Goal: Information Seeking & Learning: Learn about a topic

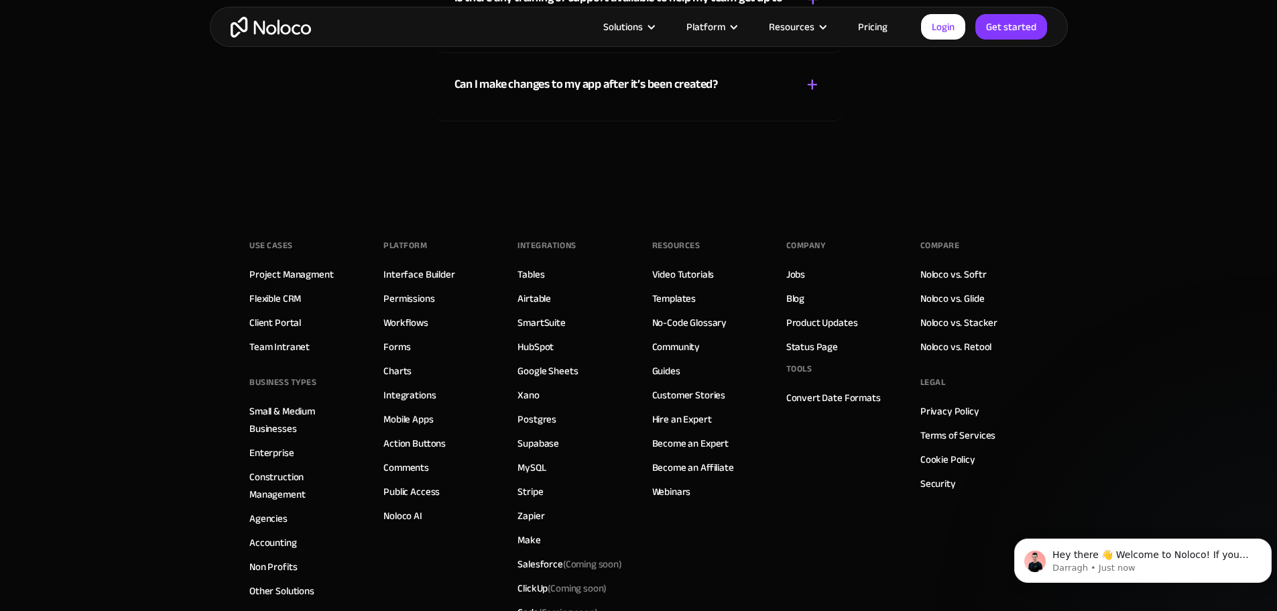
scroll to position [7574, 0]
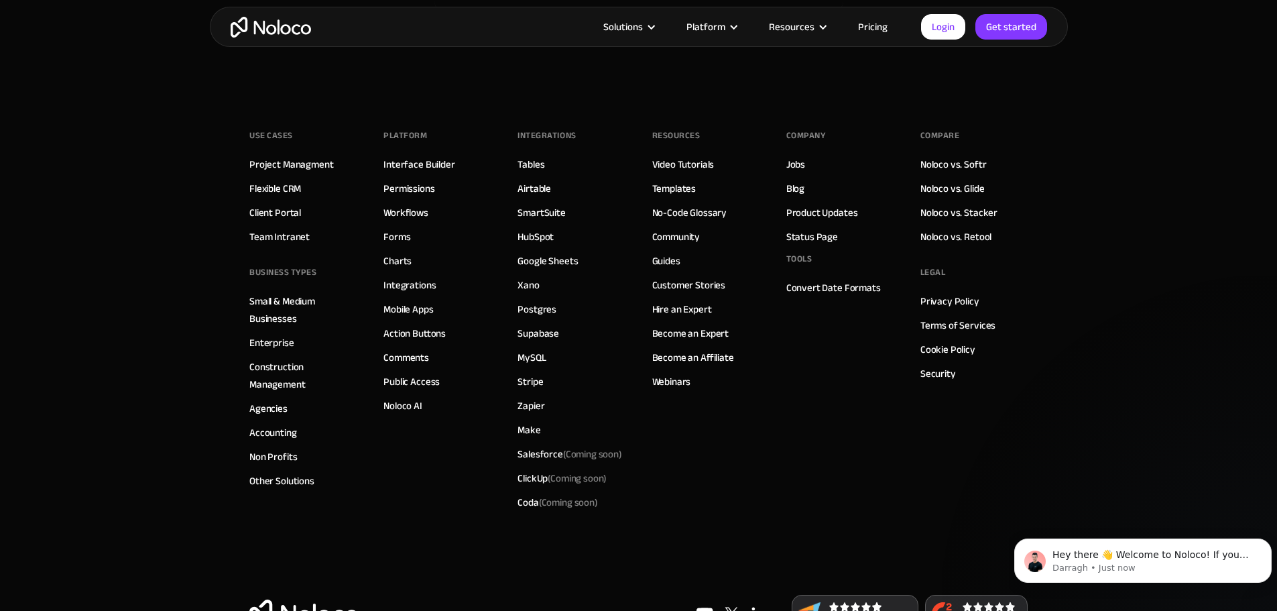
click at [1088, 297] on footer "Use Cases Project Managment Flexible CRM Client Portal Team Intranet BUSINESS T…" at bounding box center [638, 375] width 1277 height 580
click at [971, 173] on link "Noloco vs. Softr" at bounding box center [953, 164] width 66 height 17
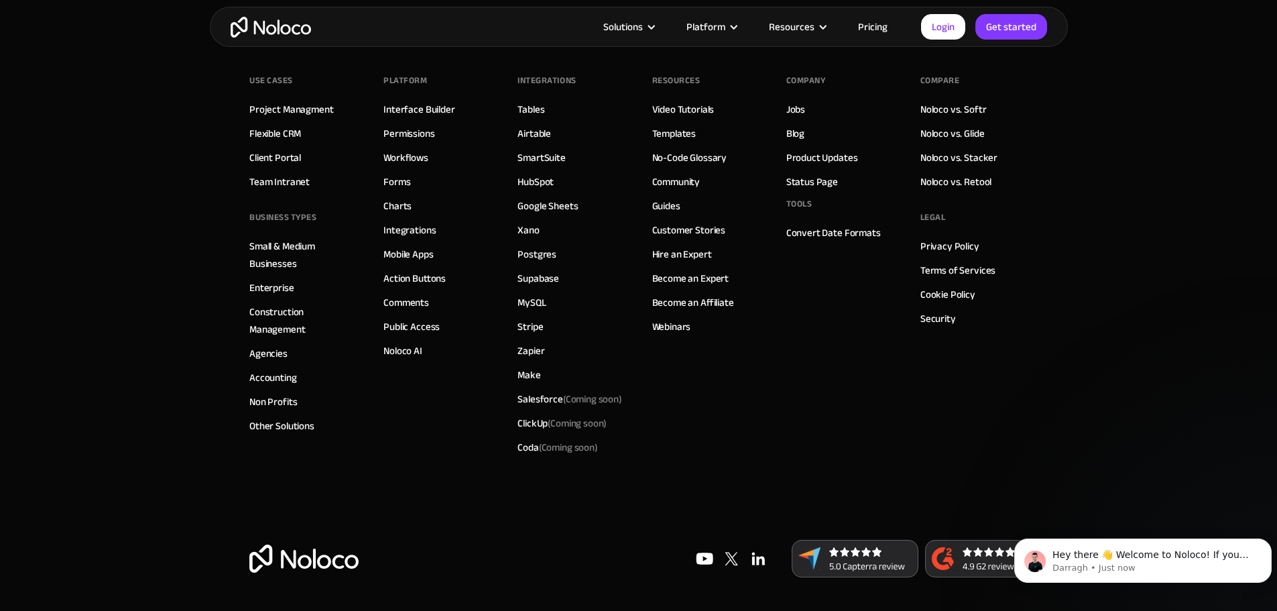
click at [1079, 225] on footer "Use Cases Project Managment Flexible CRM Client Portal Team Intranet BUSINESS T…" at bounding box center [638, 320] width 1277 height 580
click at [1061, 346] on footer "Use Cases Project Managment Flexible CRM Client Portal Team Intranet BUSINESS T…" at bounding box center [638, 320] width 1277 height 580
click at [1129, 198] on footer "Use Cases Project Managment Flexible CRM Client Portal Team Intranet BUSINESS T…" at bounding box center [638, 320] width 1277 height 580
click at [1058, 143] on footer "Use Cases Project Managment Flexible CRM Client Portal Team Intranet BUSINESS T…" at bounding box center [638, 320] width 1277 height 580
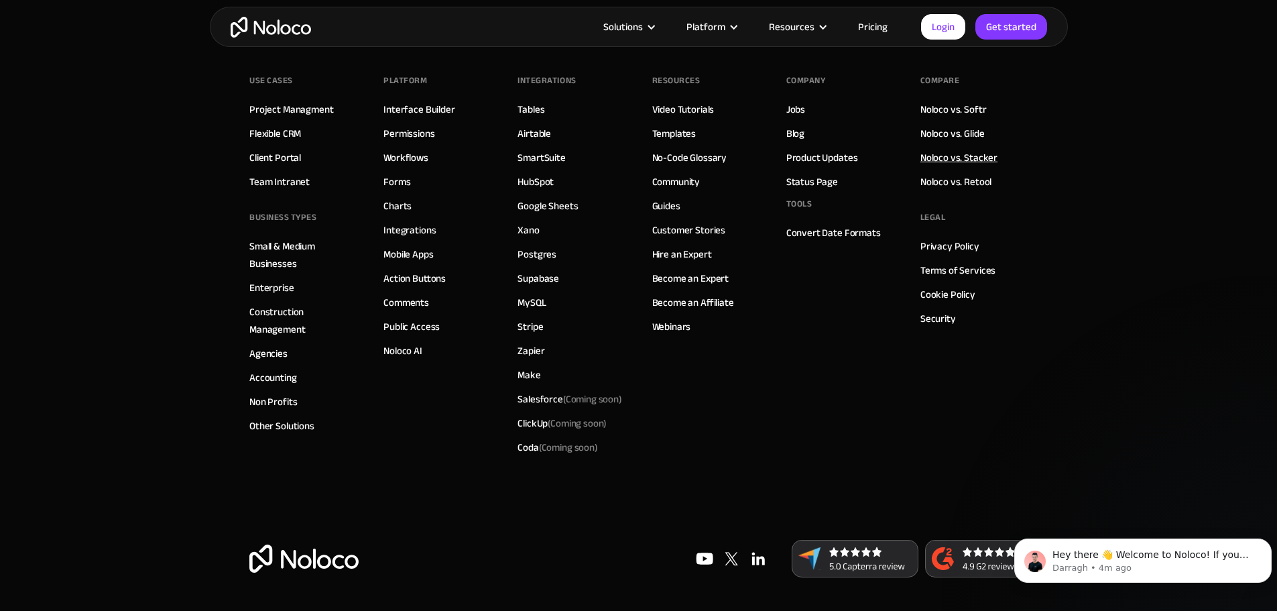
click at [966, 163] on link "Noloco vs. Stacker" at bounding box center [958, 157] width 77 height 17
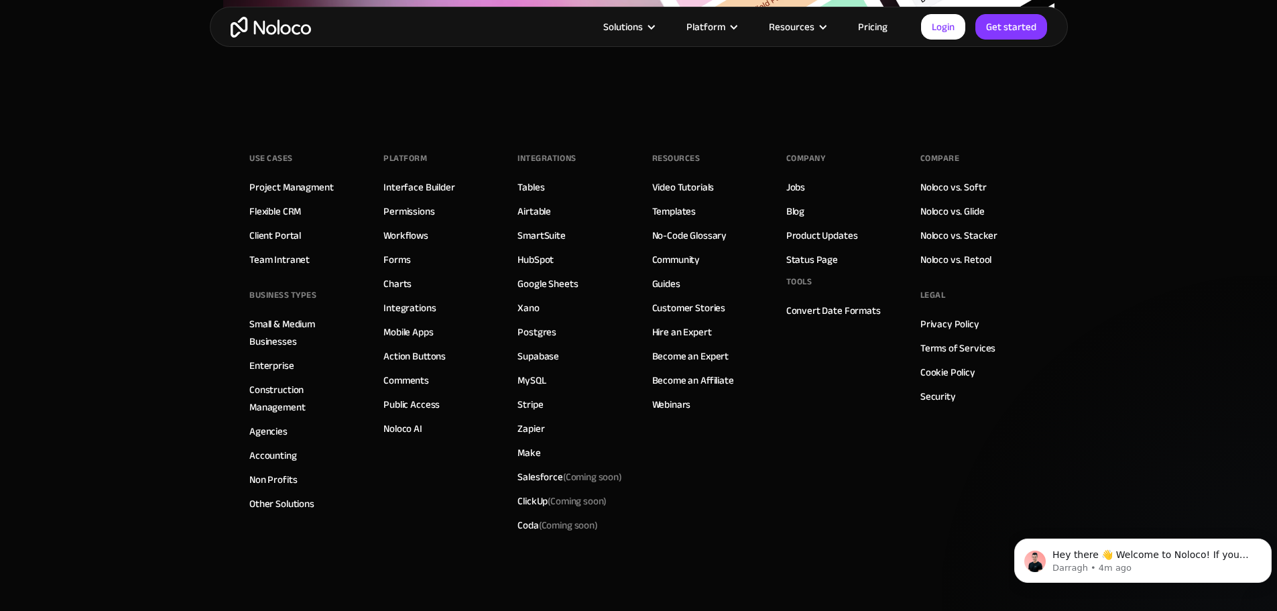
scroll to position [3533, 0]
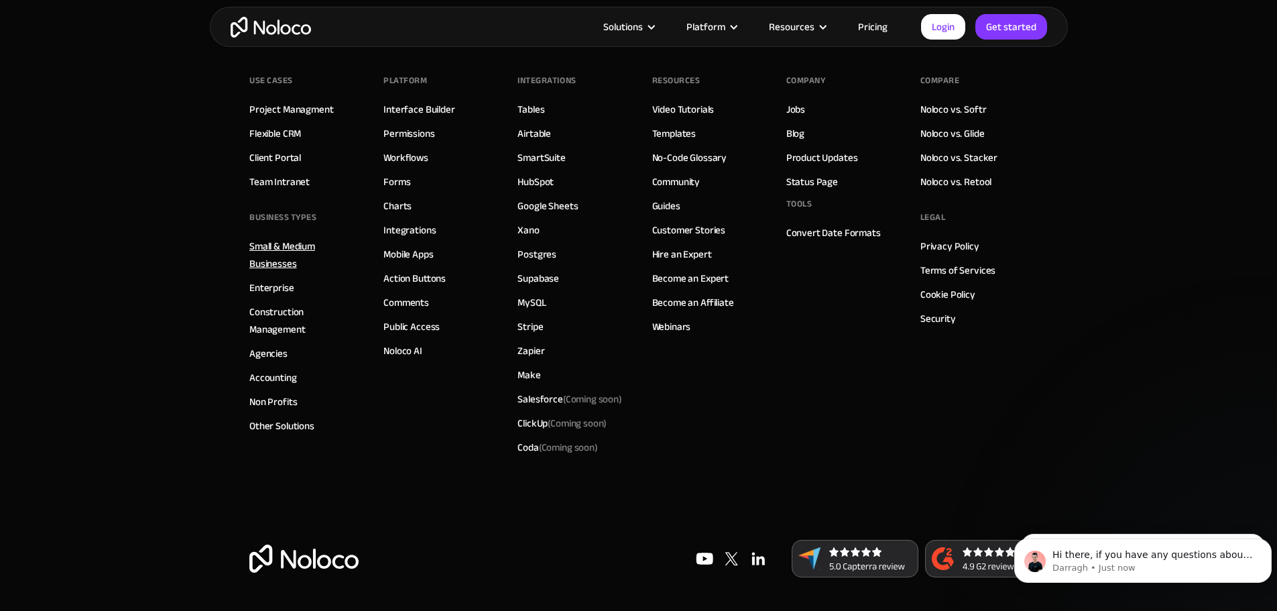
click at [274, 250] on link "Small & Medium Businesses" at bounding box center [302, 254] width 107 height 35
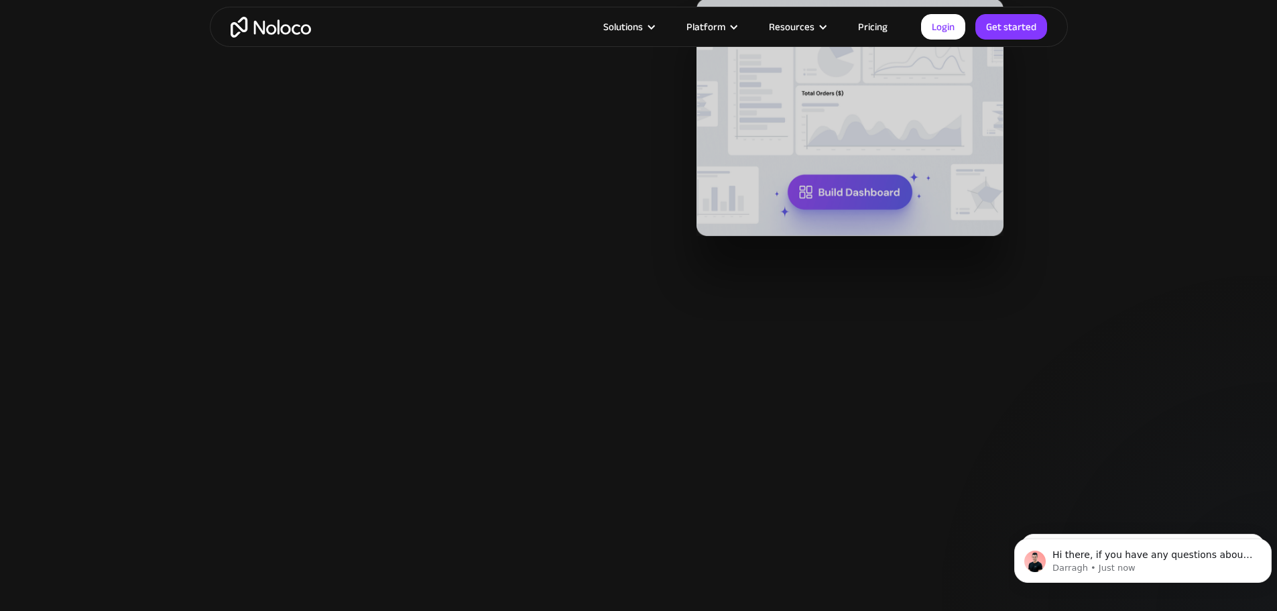
scroll to position [1944, 0]
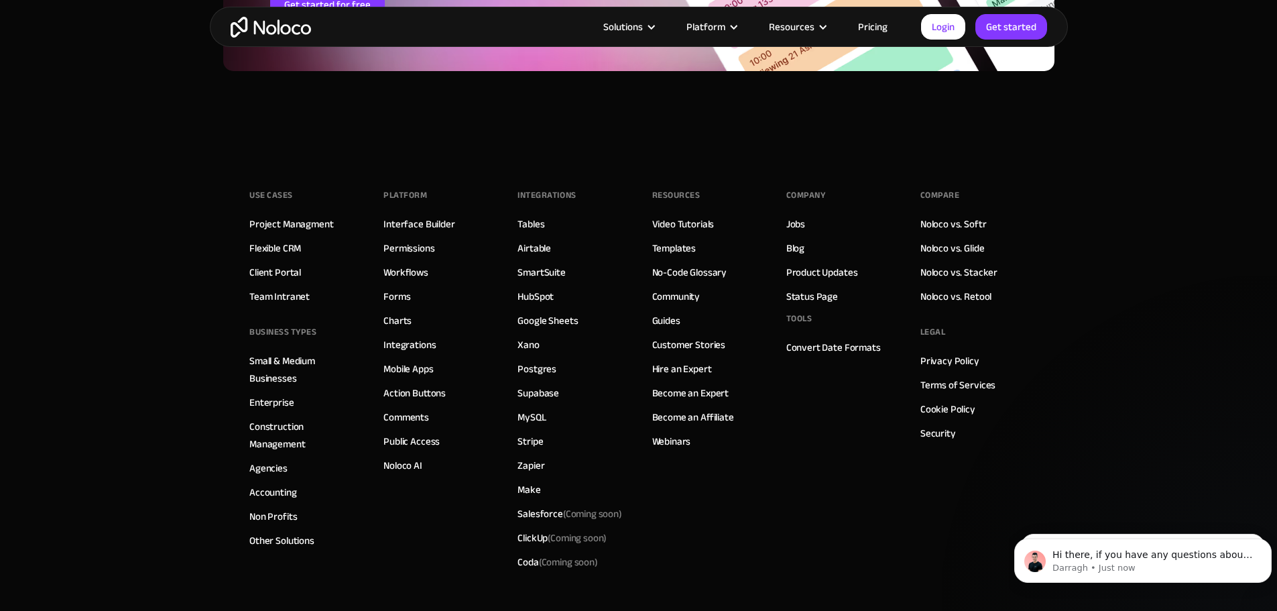
scroll to position [7483, 0]
